Goal: Information Seeking & Learning: Learn about a topic

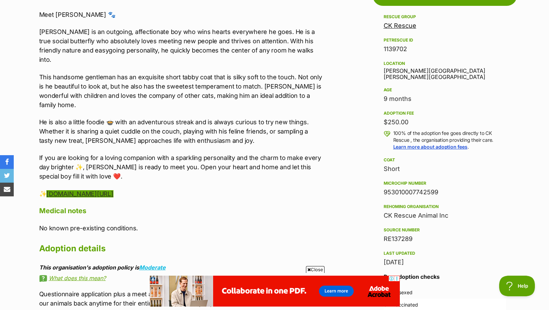
click at [93, 190] on link "[DOMAIN_NAME][URL]" at bounding box center [79, 193] width 67 height 7
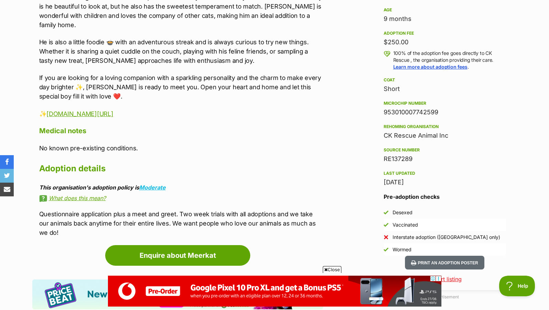
drag, startPoint x: 489, startPoint y: 193, endPoint x: 522, endPoint y: 223, distance: 44.0
click at [522, 223] on div "Advertisement Adoption information I've been adopted! This pet is no longer ava…" at bounding box center [274, 274] width 505 height 752
